Goal: Find contact information: Find contact information

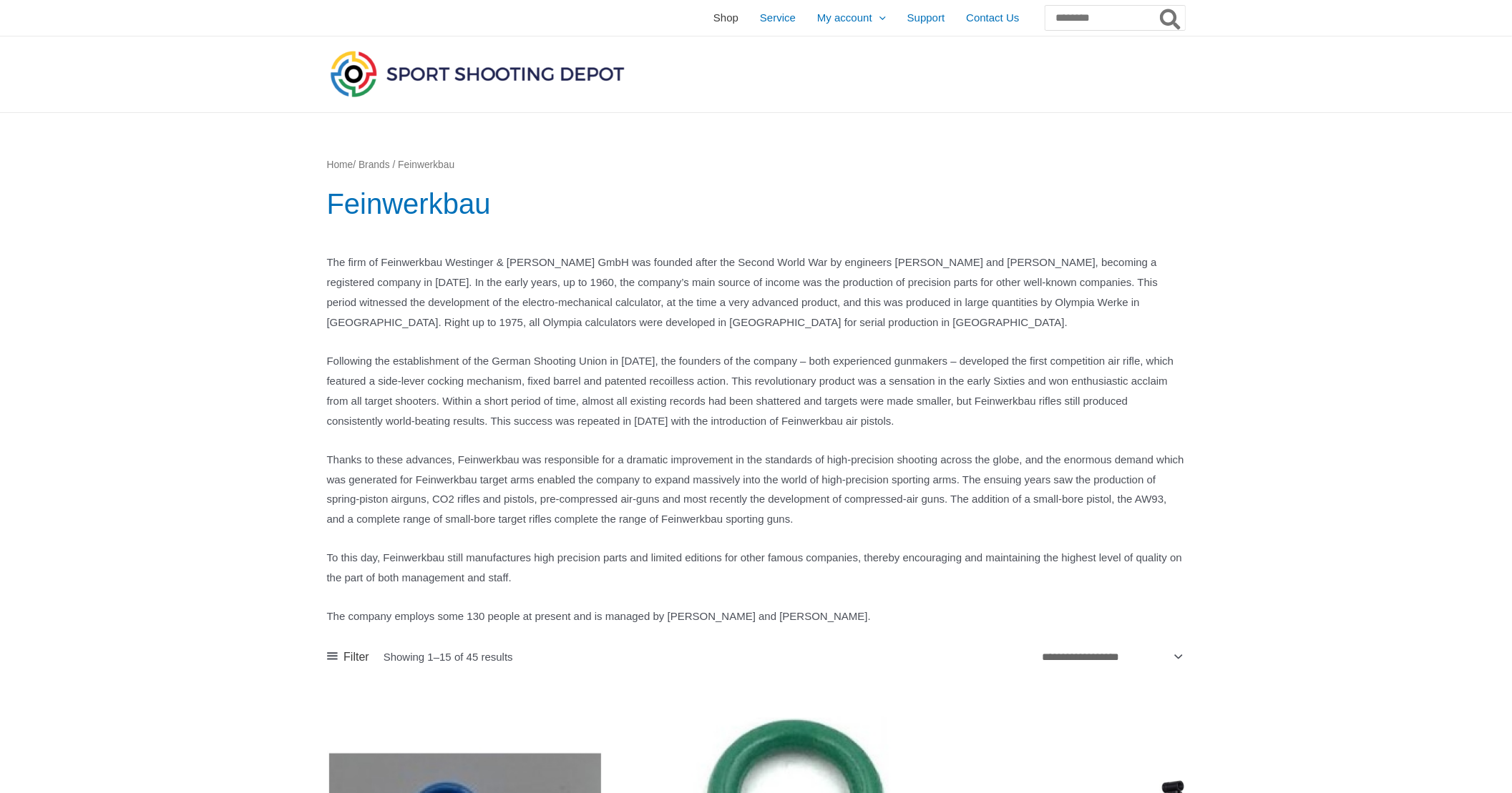
click at [714, 15] on span "Shop" at bounding box center [726, 17] width 25 height 35
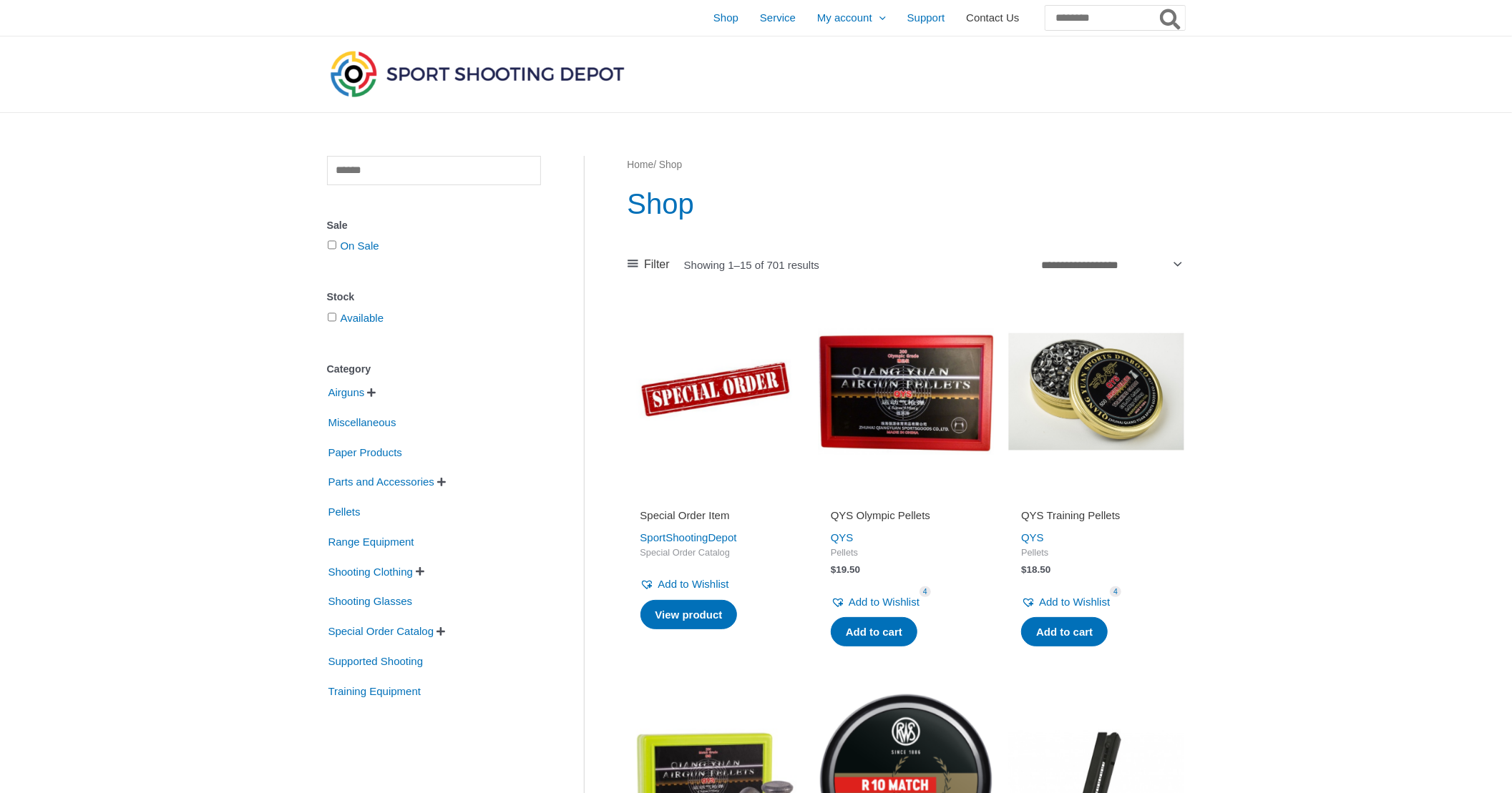
click at [966, 16] on span "Contact Us" at bounding box center [992, 17] width 53 height 35
